Goal: Navigation & Orientation: Find specific page/section

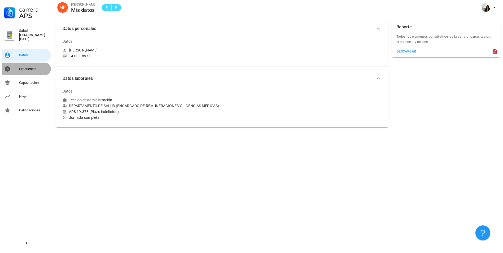
click at [29, 67] on div "Experiencia" at bounding box center [34, 69] width 30 height 4
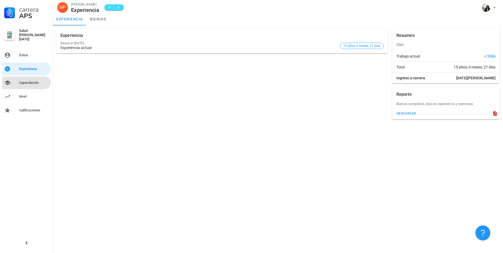
click at [30, 81] on div "Capacitación" at bounding box center [34, 83] width 30 height 4
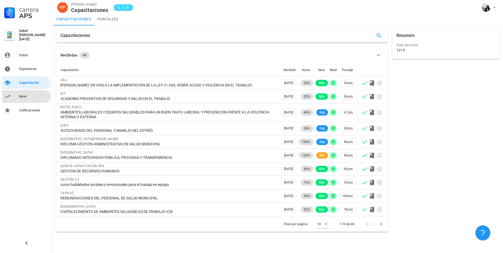
click at [31, 94] on div "Nivel" at bounding box center [34, 96] width 30 height 4
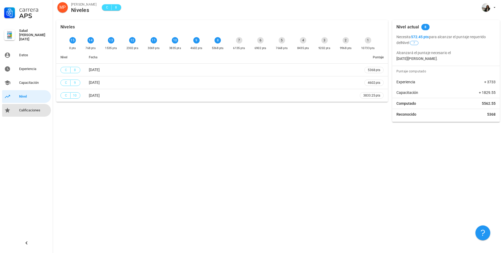
click at [28, 110] on div "Calificaciones" at bounding box center [34, 110] width 30 height 4
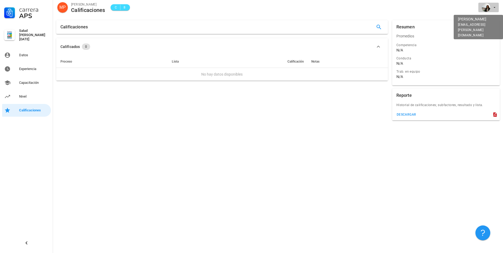
click at [495, 6] on icon "button" at bounding box center [494, 7] width 4 height 4
click at [495, 20] on div "Salir" at bounding box center [491, 20] width 8 height 11
